Goal: Navigation & Orientation: Find specific page/section

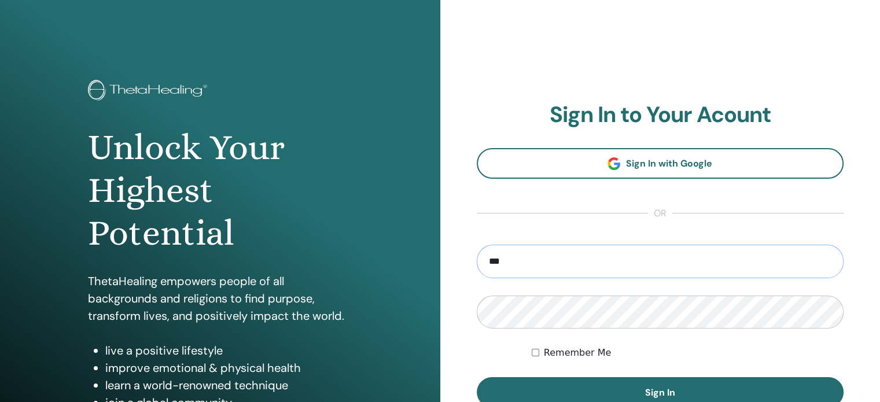
type input "**********"
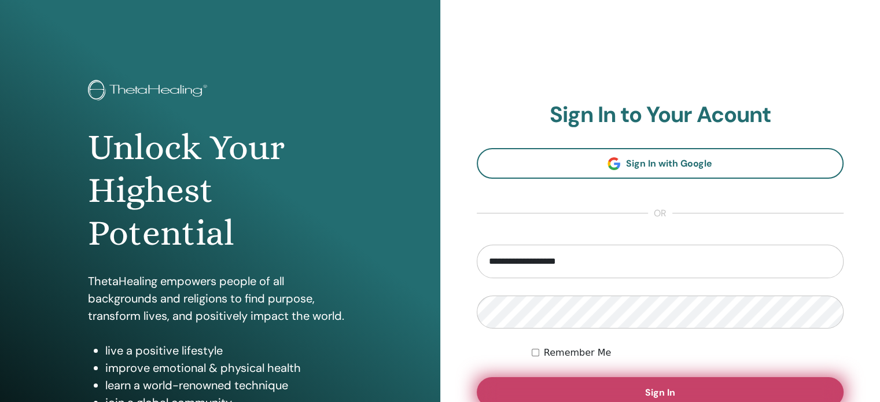
click at [632, 392] on button "Sign In" at bounding box center [660, 392] width 367 height 30
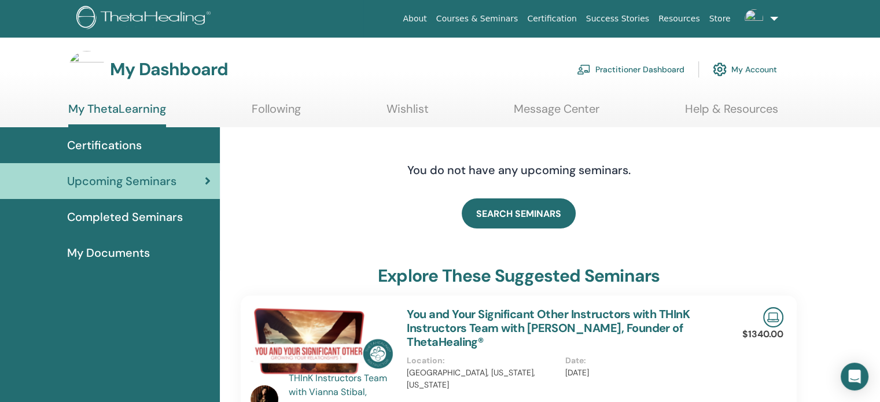
click at [723, 68] on img at bounding box center [719, 70] width 14 height 20
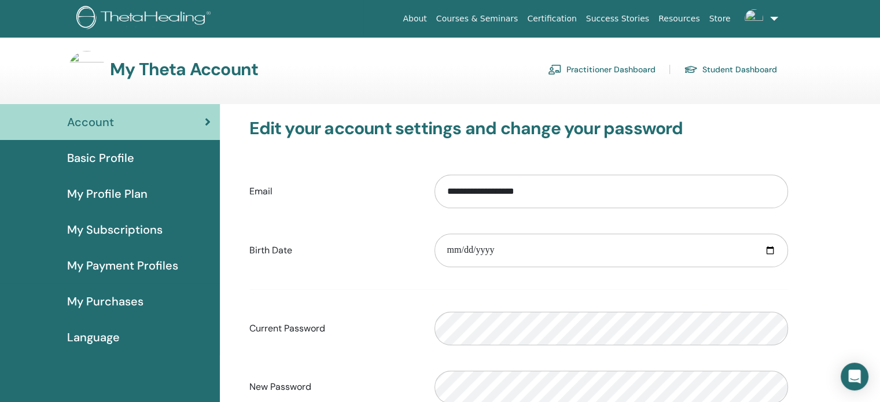
click at [120, 156] on span "Basic Profile" at bounding box center [100, 157] width 67 height 17
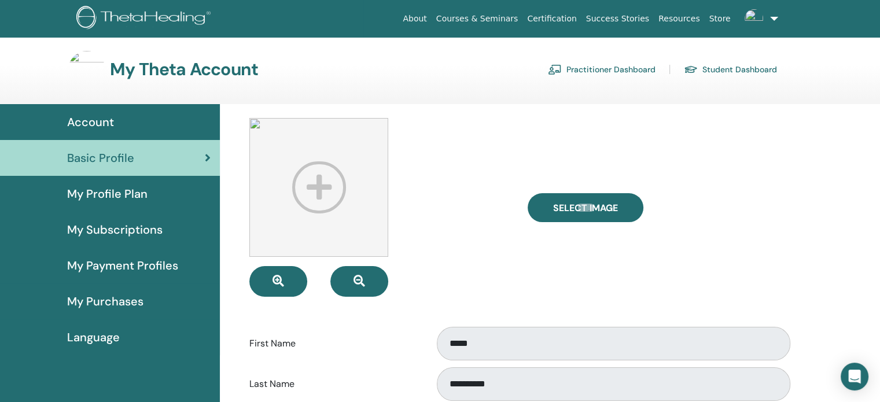
click at [105, 186] on span "My Profile Plan" at bounding box center [107, 193] width 80 height 17
click at [105, 195] on span "My Profile Plan" at bounding box center [107, 193] width 80 height 17
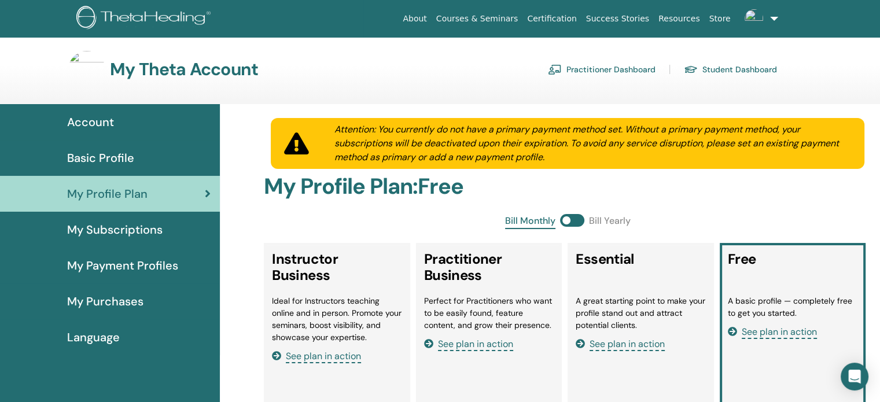
click at [726, 67] on link "Student Dashboard" at bounding box center [730, 69] width 93 height 19
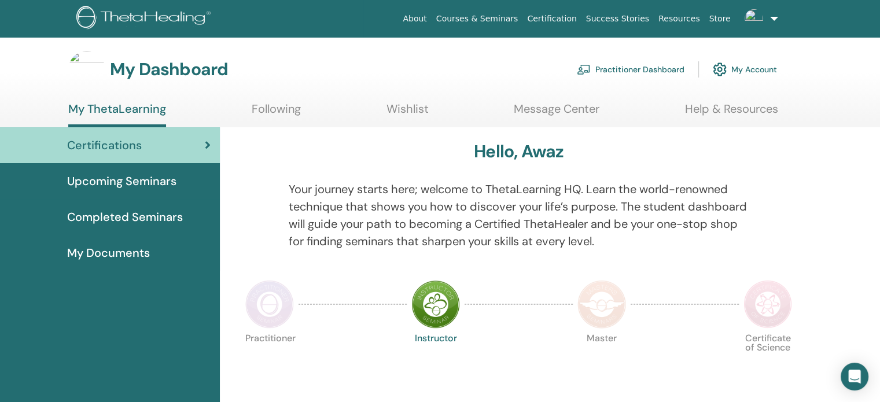
drag, startPoint x: 882, startPoint y: 43, endPoint x: 826, endPoint y: -2, distance: 72.8
click at [826, 0] on html "About Courses & Seminars Certification Success Stories Resources Store AS Awaz …" at bounding box center [440, 201] width 880 height 402
click at [644, 69] on link "Practitioner Dashboard" at bounding box center [631, 69] width 108 height 25
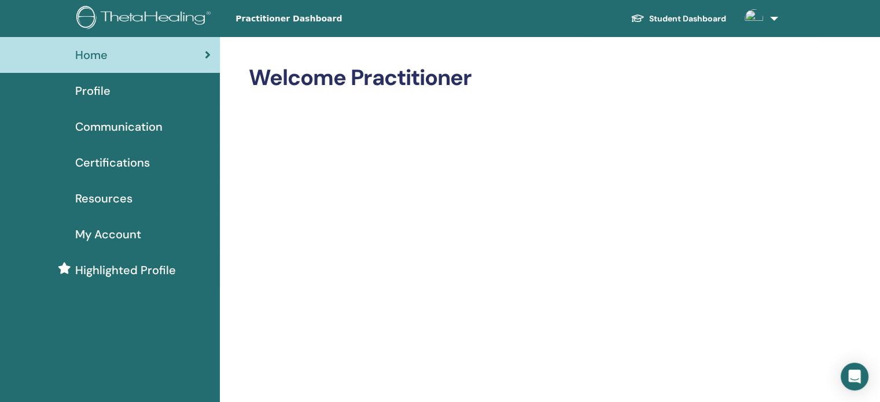
click at [770, 16] on link at bounding box center [758, 18] width 47 height 37
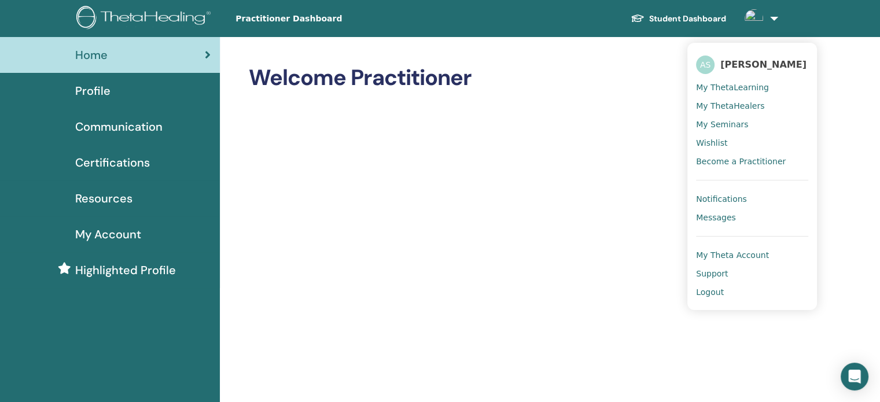
click at [738, 106] on span "My ThetaHealers" at bounding box center [730, 106] width 68 height 10
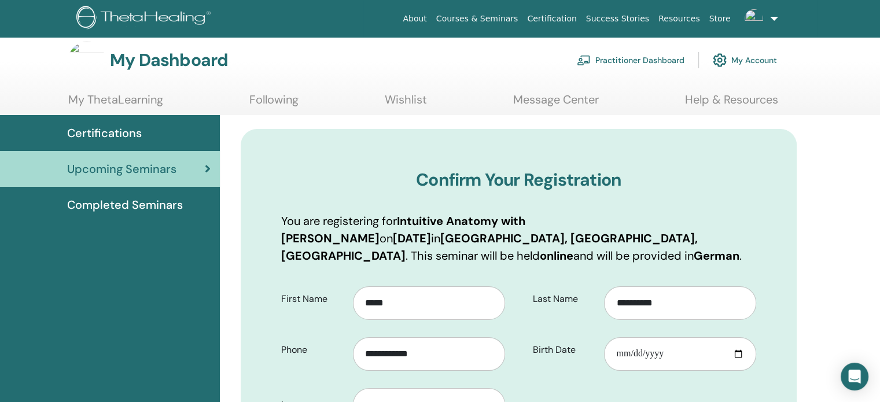
scroll to position [7, 0]
